Goal: Task Accomplishment & Management: Complete application form

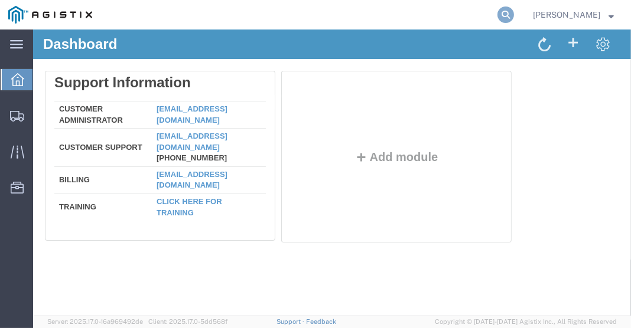
click at [514, 13] on icon at bounding box center [505, 14] width 17 height 17
click at [336, 19] on input "search" at bounding box center [317, 15] width 359 height 28
paste input "56444925"
type input "56444925"
click at [514, 13] on icon at bounding box center [505, 14] width 17 height 17
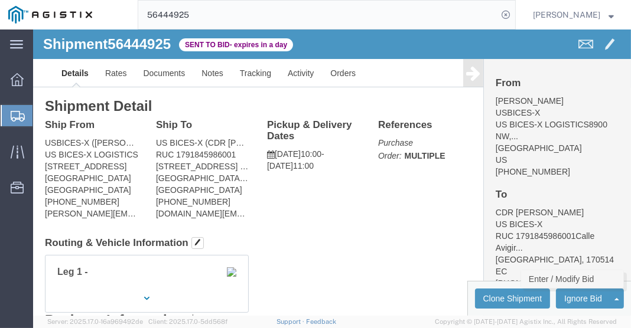
click link "Enter / Modify Bid"
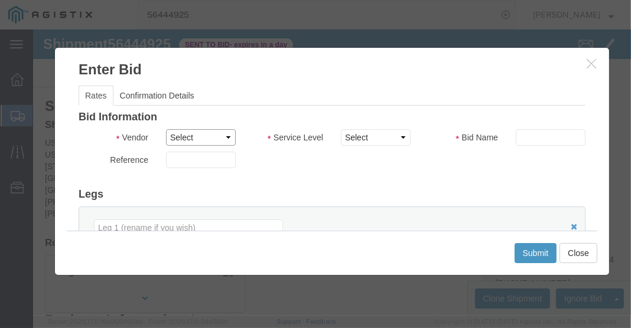
click select "Select RXO Freight Forwarding RXO Logistics"
select select "5946"
click select "Select RXO Freight Forwarding RXO Logistics"
click select "Select Domestic TL Global Forwarding International TL Ocean Priority 1 Priority…"
select select "35540"
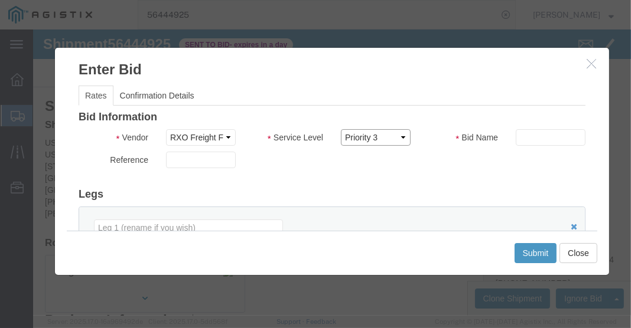
click select "Select Domestic TL Global Forwarding International TL Ocean Priority 1 Priority…"
click input "text"
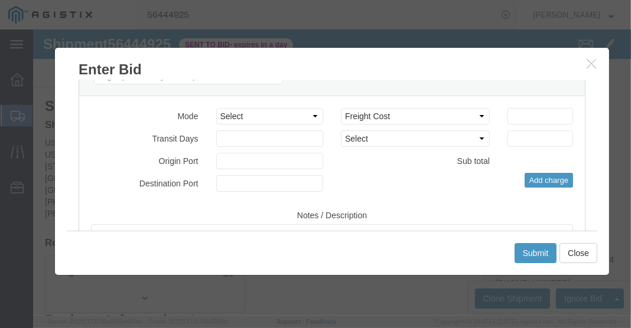
scroll to position [158, 0]
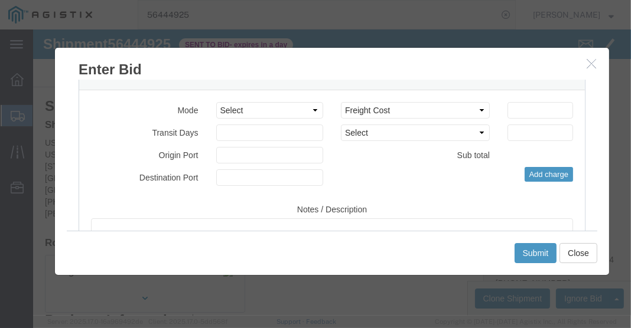
type input "uio"
click select "Select Air Less than Truckload Multi-Leg Ocean Freight Rail Small Parcel Truckl…"
select select "AIR"
click select "Select Air Less than Truckload Multi-Leg Ocean Freight Rail Small Parcel Truckl…"
click input "number"
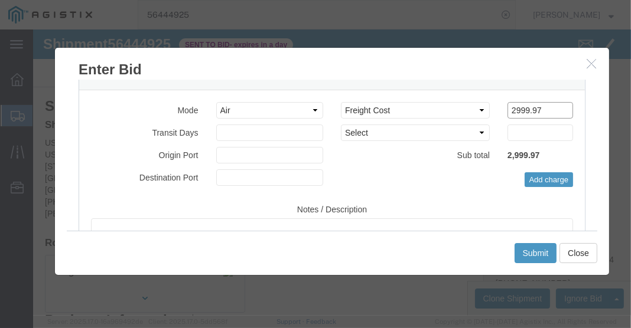
type input "2999.97"
click button "Submit"
